Goal: Transaction & Acquisition: Purchase product/service

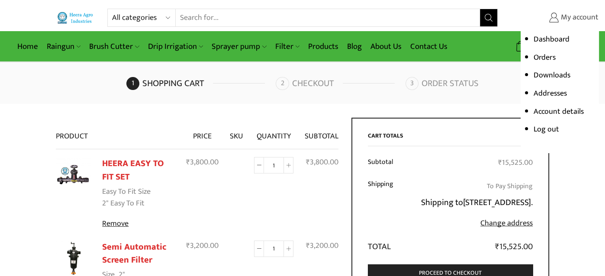
click at [579, 21] on span "My account" at bounding box center [579, 17] width 40 height 11
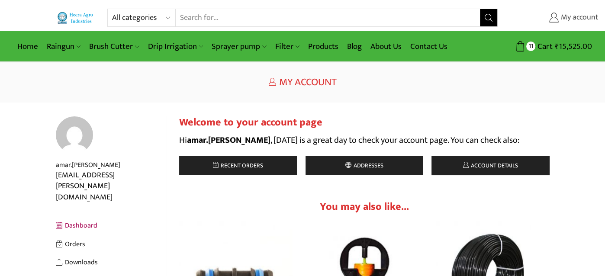
click at [573, 17] on span "My account" at bounding box center [579, 17] width 40 height 11
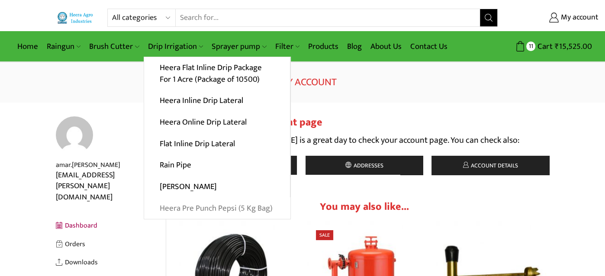
click at [207, 207] on link "Heera Pre Punch Pepsi (5 Kg Bag)" at bounding box center [217, 208] width 146 height 22
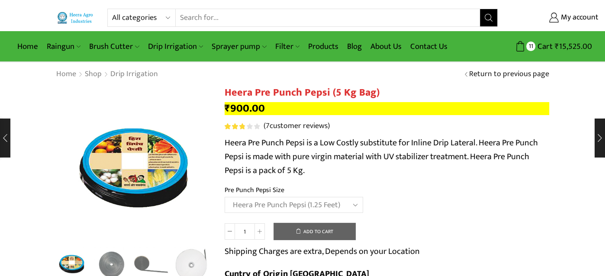
click at [225, 197] on select "Choose an option Heera Pre Punch Pepsi (1 Foot) Heera Pre Punch Pepsi (1.25 Fee…" at bounding box center [294, 205] width 138 height 16
click at [356, 205] on select "Choose an option Heera Pre Punch Pepsi (1 Foot) Heera Pre Punch Pepsi (1.25 Fee…" at bounding box center [294, 205] width 138 height 16
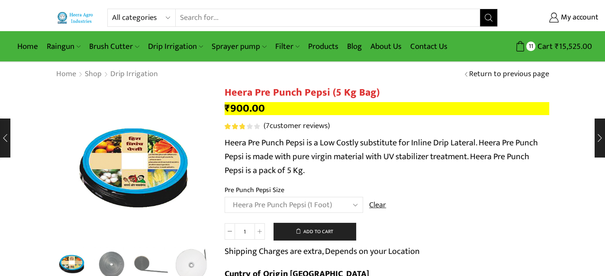
click at [225, 197] on select "Choose an option Heera Pre Punch Pepsi (1 Foot) Heera Pre Punch Pepsi (1.25 Fee…" at bounding box center [294, 205] width 138 height 16
click at [357, 207] on select "Choose an option Heera Pre Punch Pepsi (1 Foot) Heera Pre Punch Pepsi (1.25 Fee…" at bounding box center [294, 205] width 138 height 16
click at [225, 197] on select "Choose an option Heera Pre Punch Pepsi (1 Foot) Heera Pre Punch Pepsi (1.25 Fee…" at bounding box center [294, 205] width 138 height 16
click at [330, 203] on select "Choose an option Heera Pre Punch Pepsi (1 Foot) Heera Pre Punch Pepsi (1.25 Fee…" at bounding box center [294, 205] width 138 height 16
click at [225, 197] on select "Choose an option Heera Pre Punch Pepsi (1 Foot) Heera Pre Punch Pepsi (1.25 Fee…" at bounding box center [294, 205] width 138 height 16
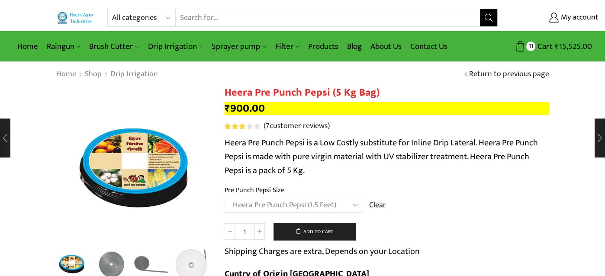
select select "Heera Pre Punch Pepsi (1.5 Feet)"
click at [319, 232] on button "Add to cart" at bounding box center [314, 231] width 82 height 17
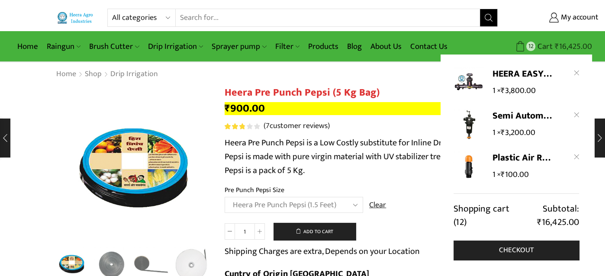
click at [559, 47] on span "₹" at bounding box center [557, 46] width 4 height 13
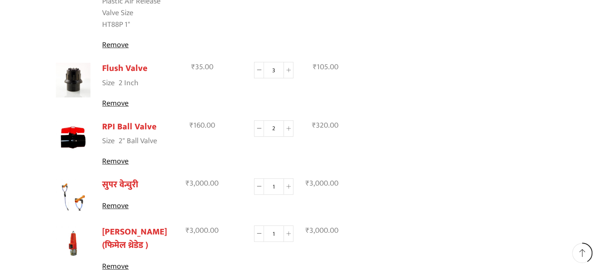
scroll to position [345, 0]
click at [122, 182] on link "सुपर वेन्चुरी" at bounding box center [120, 184] width 36 height 15
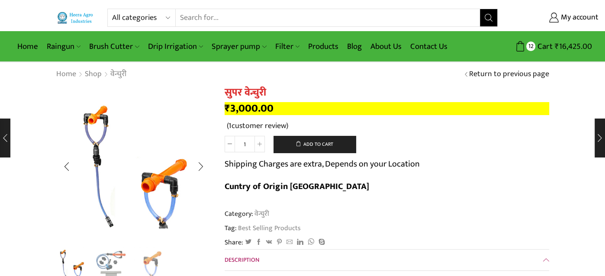
click at [112, 259] on img "2 / 3" at bounding box center [112, 263] width 36 height 36
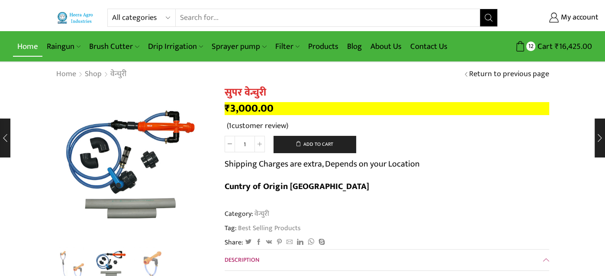
click at [30, 45] on link "Home" at bounding box center [27, 46] width 29 height 20
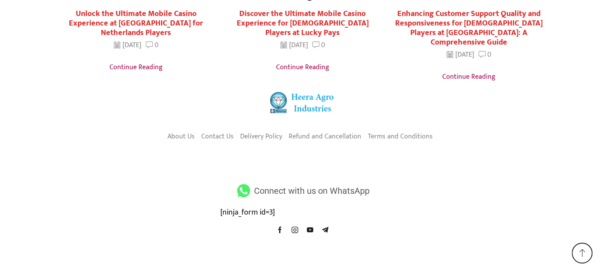
scroll to position [1727, 0]
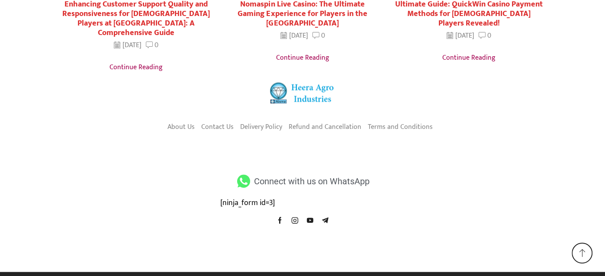
click at [288, 174] on span "Connect with us on WhatsApp" at bounding box center [311, 182] width 118 height 16
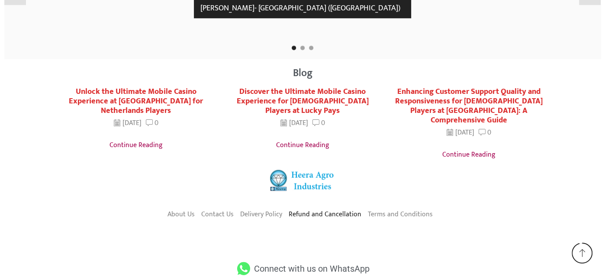
scroll to position [1639, 0]
click at [216, 208] on link "Contact Us" at bounding box center [217, 215] width 32 height 15
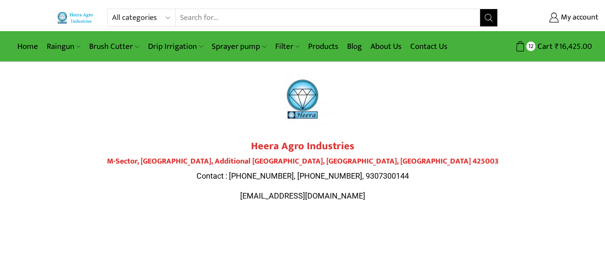
click at [524, 152] on div "Heera Agro Industries M-Sector, [GEOGRAPHIC_DATA] Contact : [PHONE_NUMBER], [PH…" at bounding box center [302, 170] width 485 height 61
click at [514, 125] on div at bounding box center [302, 99] width 485 height 65
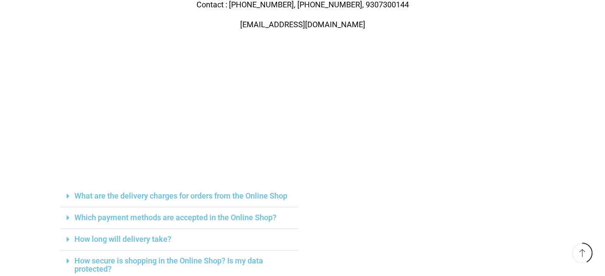
scroll to position [173, 0]
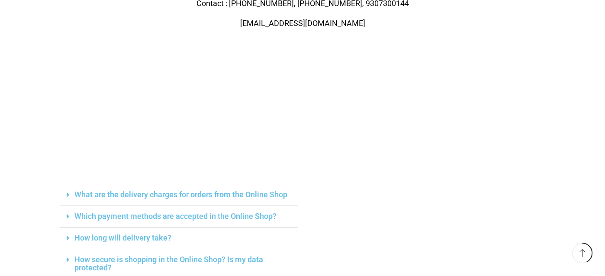
click at [262, 217] on link "Which payment methods are accepted in the Online Shop?" at bounding box center [175, 216] width 202 height 9
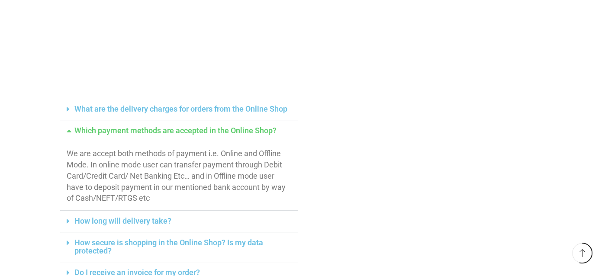
scroll to position [259, 0]
click at [146, 219] on link "How long will delivery take?" at bounding box center [122, 220] width 97 height 9
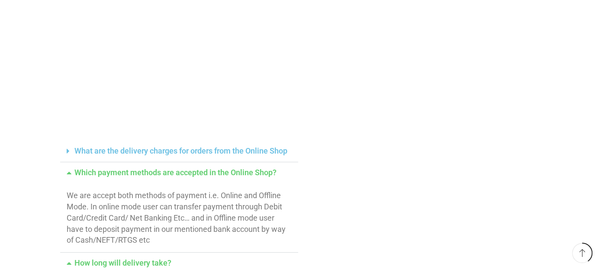
scroll to position [216, 0]
click at [182, 151] on link "What are the delivery charges for orders from the Online Shop" at bounding box center [180, 150] width 213 height 9
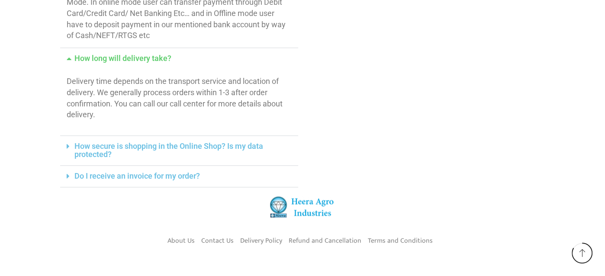
scroll to position [605, 0]
click at [180, 178] on link "Do I receive an invoice for my order?" at bounding box center [136, 175] width 125 height 9
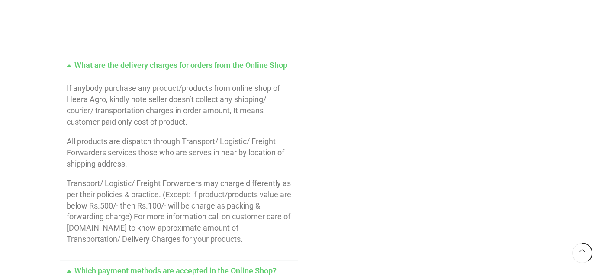
scroll to position [302, 0]
